Goal: Task Accomplishment & Management: Manage account settings

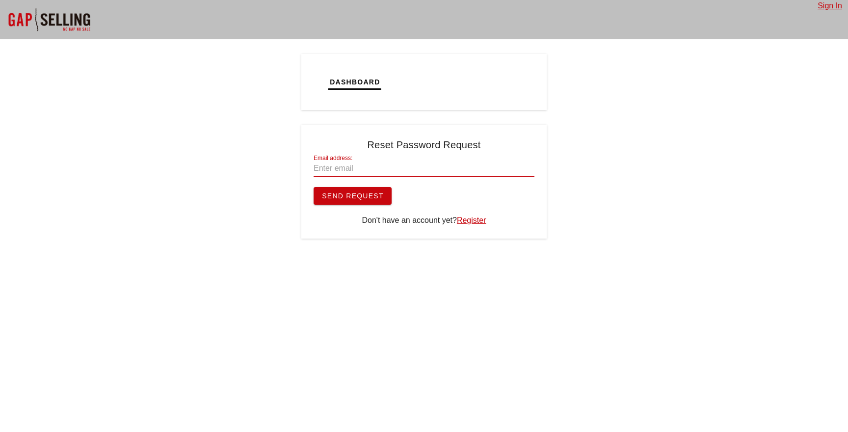
click at [360, 168] on input "Email address:" at bounding box center [424, 169] width 221 height 16
type input "[EMAIL_ADDRESS][DOMAIN_NAME]"
click at [351, 194] on span "Send Request" at bounding box center [353, 196] width 62 height 8
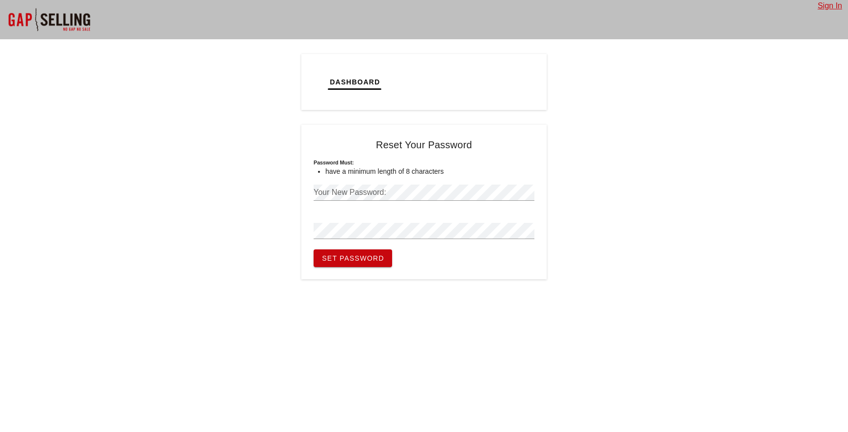
click at [535, 192] on nordpass-icon at bounding box center [535, 193] width 0 height 16
click at [369, 256] on span "Set Password" at bounding box center [353, 258] width 63 height 8
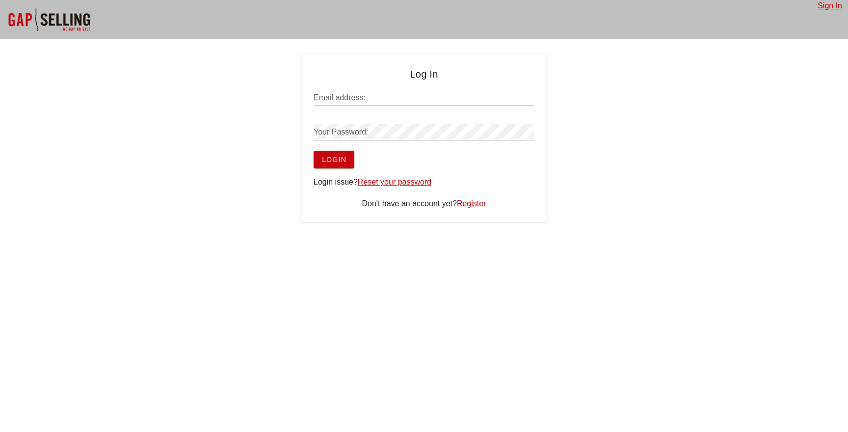
type input "[EMAIL_ADDRESS][DOMAIN_NAME]"
